Goal: Information Seeking & Learning: Understand process/instructions

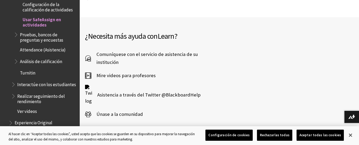
scroll to position [1082, 0]
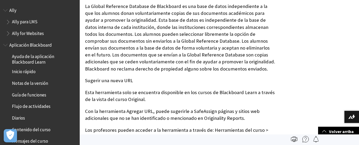
scroll to position [798, 0]
